Goal: Task Accomplishment & Management: Manage account settings

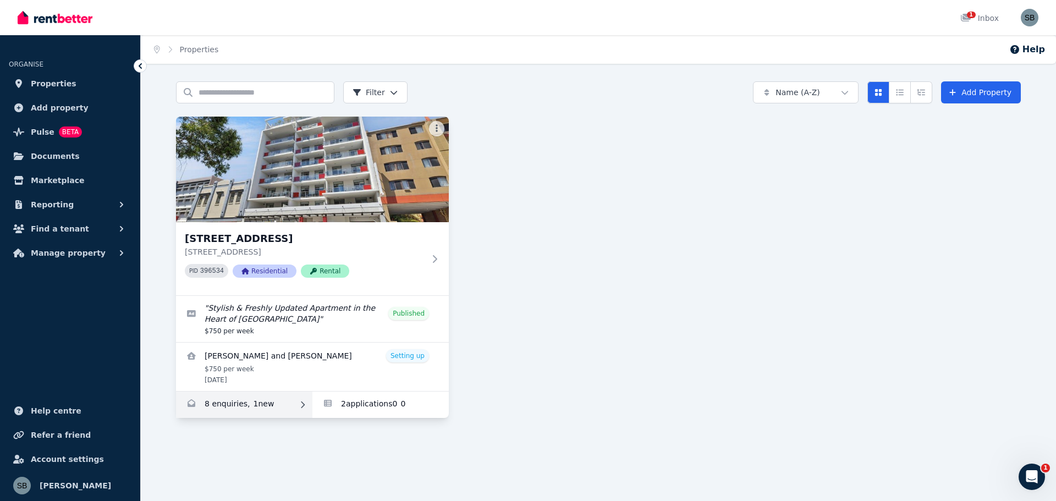
click at [242, 404] on link "Enquiries for 16/863-867 Wellington Street, West Perth" at bounding box center [244, 405] width 136 height 26
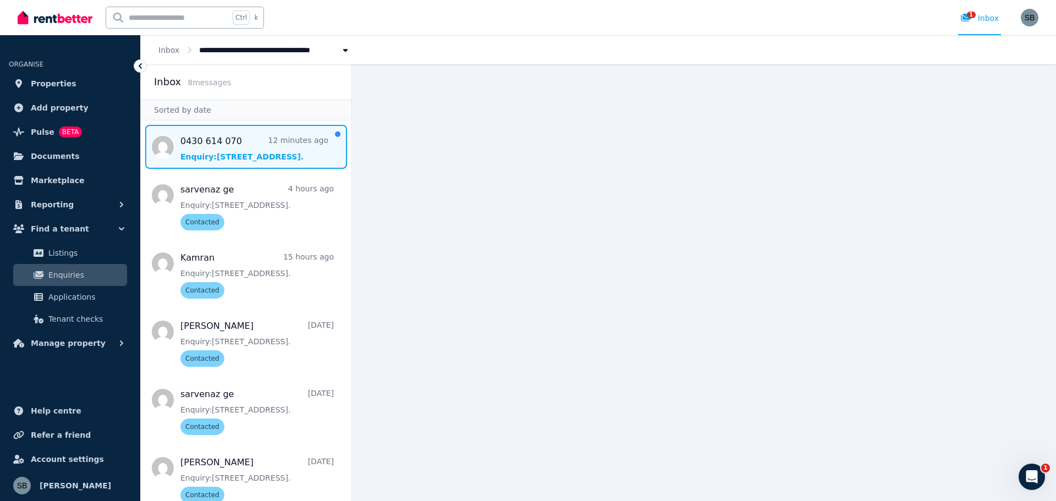
click at [251, 147] on span "Message list" at bounding box center [246, 147] width 211 height 44
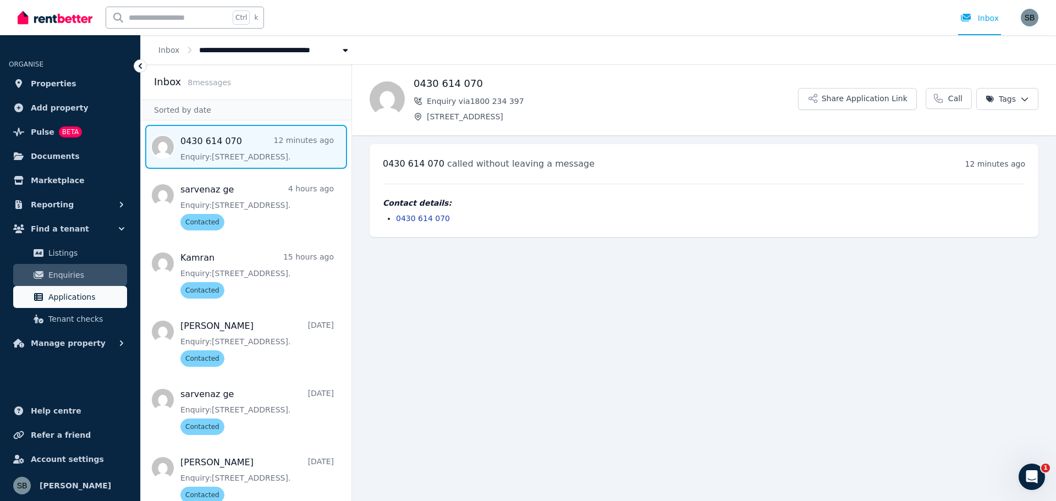
click at [79, 293] on span "Applications" at bounding box center [85, 296] width 74 height 13
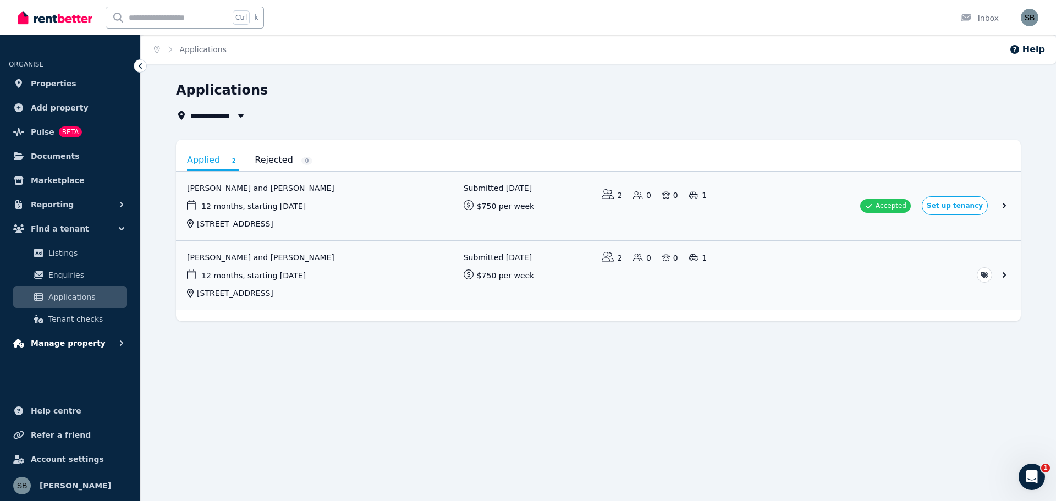
click at [57, 335] on button "Manage property" at bounding box center [70, 343] width 123 height 22
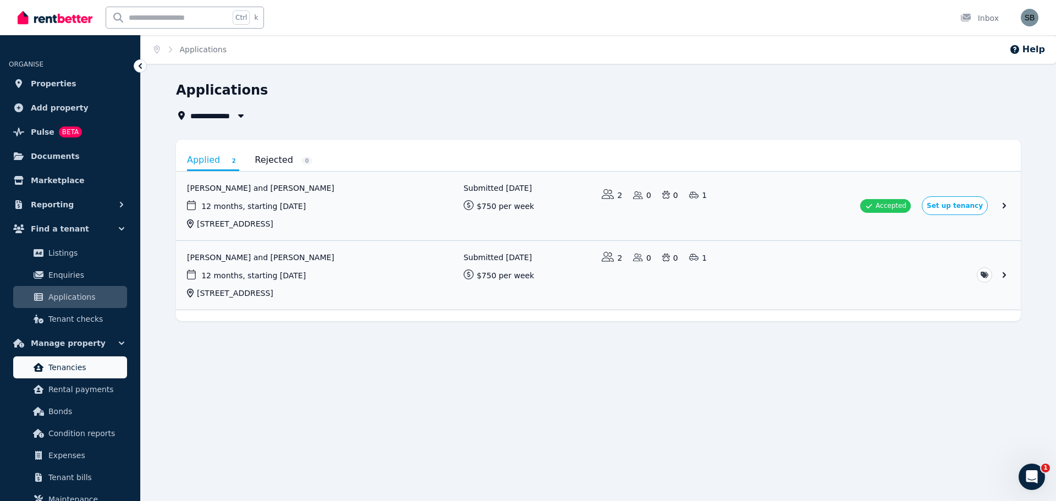
click at [56, 373] on span "Tenancies" at bounding box center [85, 367] width 74 height 13
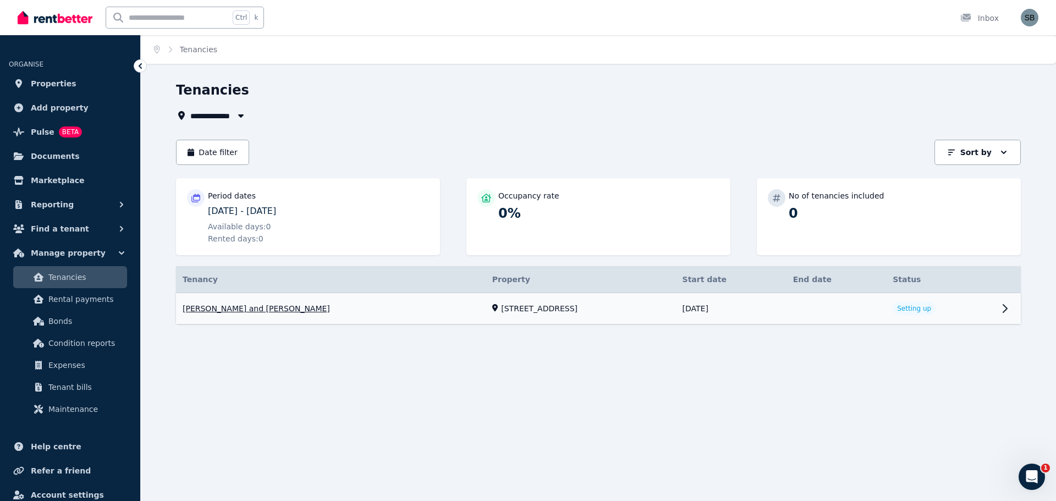
click at [284, 311] on link "View property details" at bounding box center [598, 308] width 845 height 31
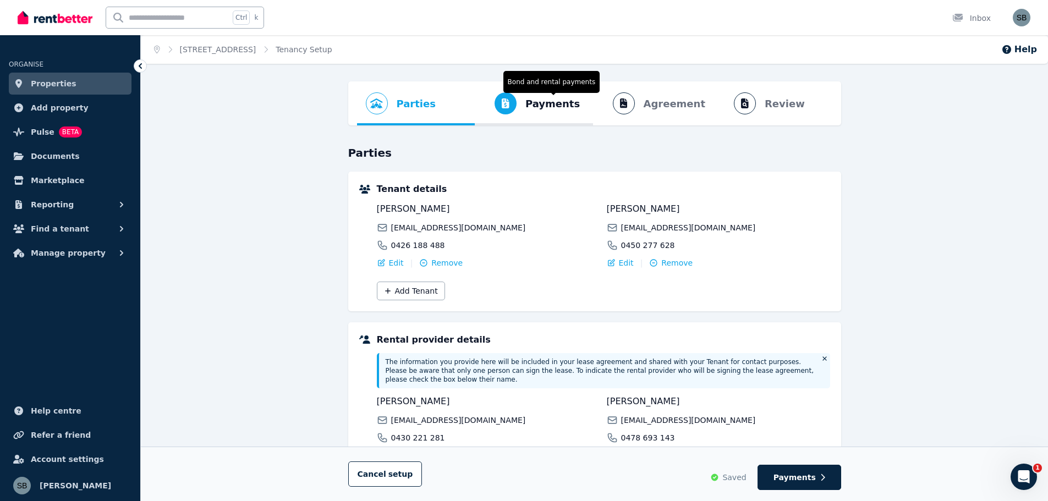
click at [523, 115] on span "Payments Bond and rental payments" at bounding box center [532, 103] width 114 height 44
click at [523, 115] on ol "Parties Rental provider and tenant details Payments Bond and rental payments Ag…" at bounding box center [594, 103] width 475 height 44
select select "**********"
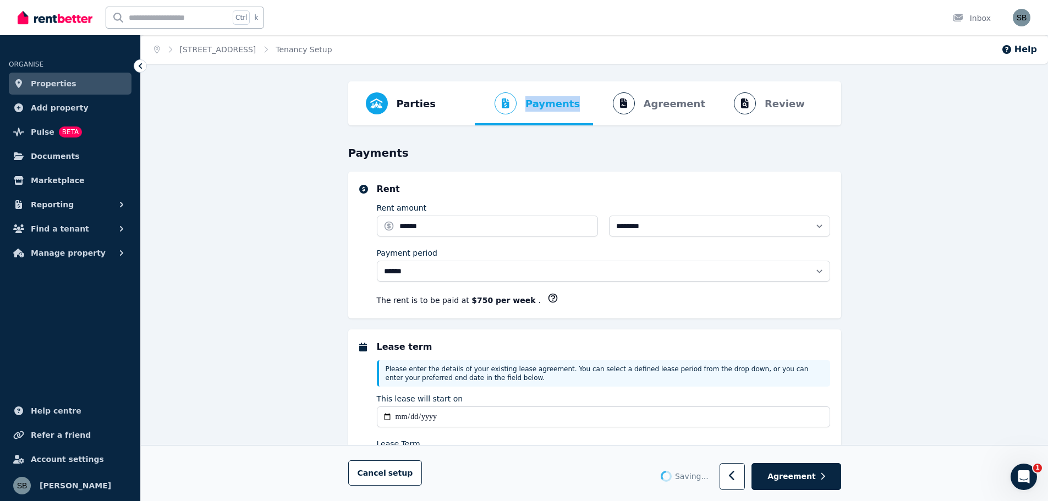
select select "**********"
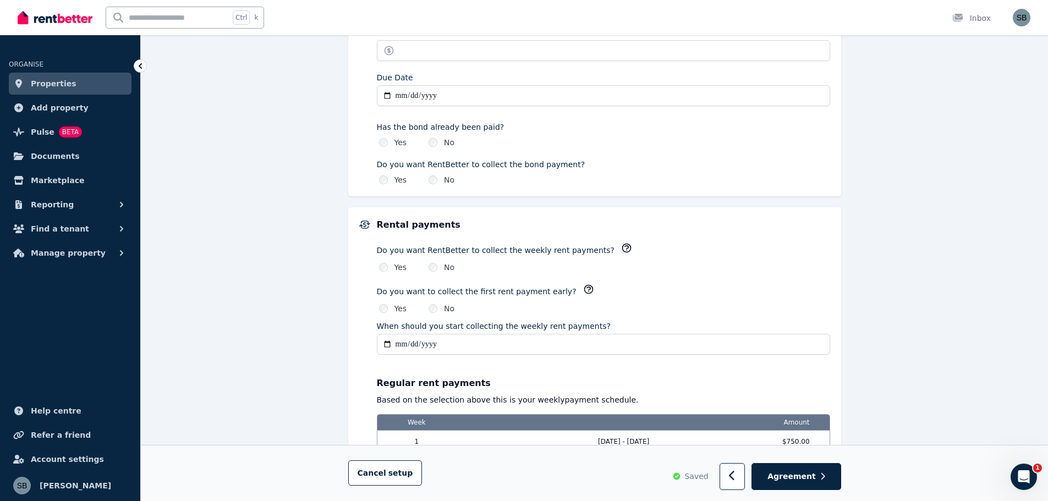
scroll to position [660, 0]
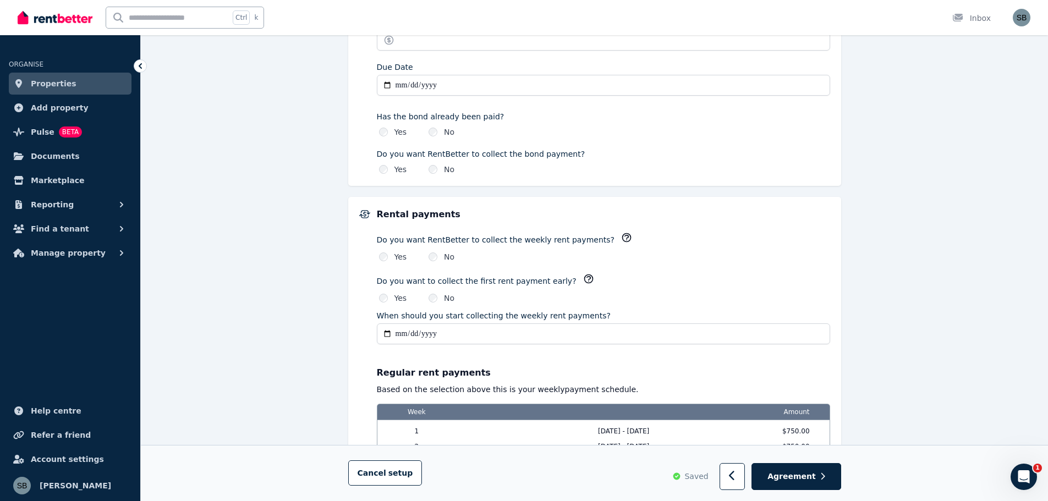
click at [621, 235] on icon "button" at bounding box center [626, 237] width 11 height 11
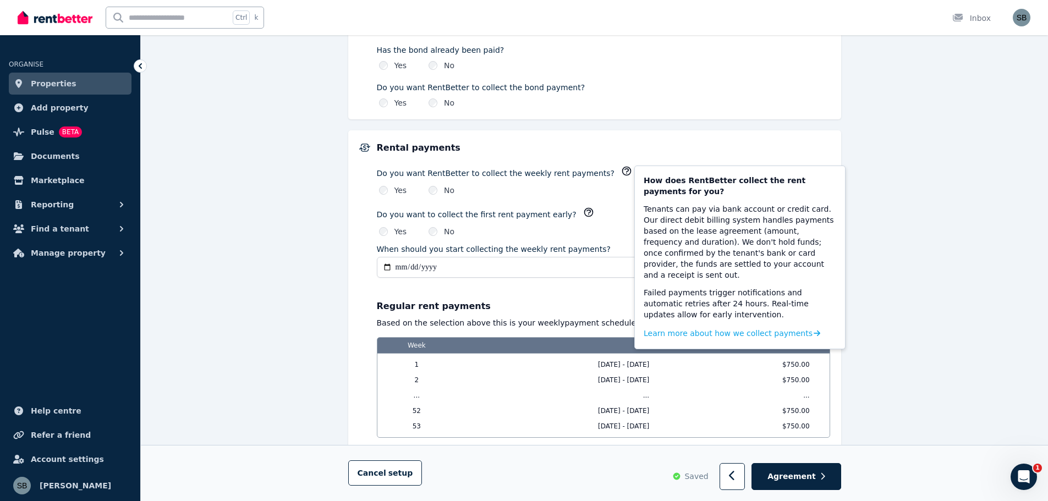
scroll to position [825, 0]
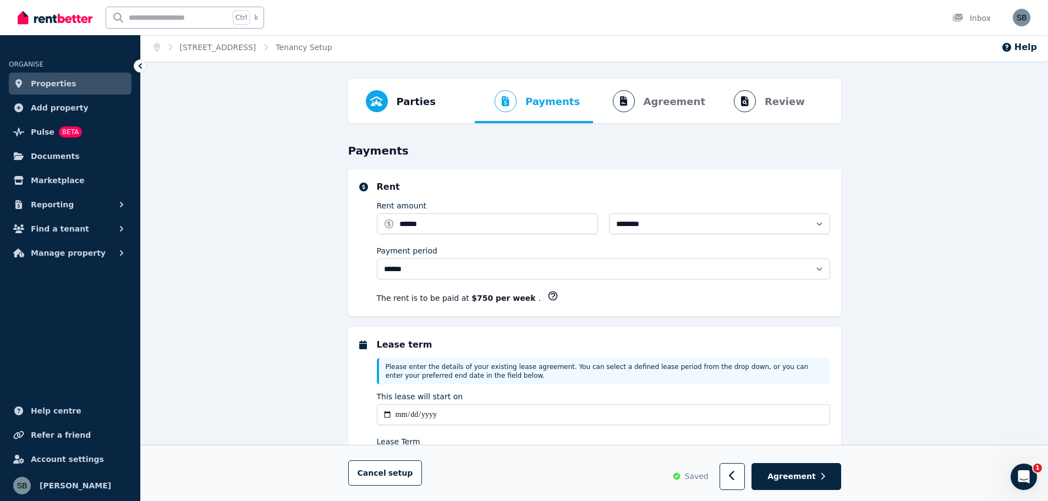
scroll to position [0, 0]
